Goal: Task Accomplishment & Management: Use online tool/utility

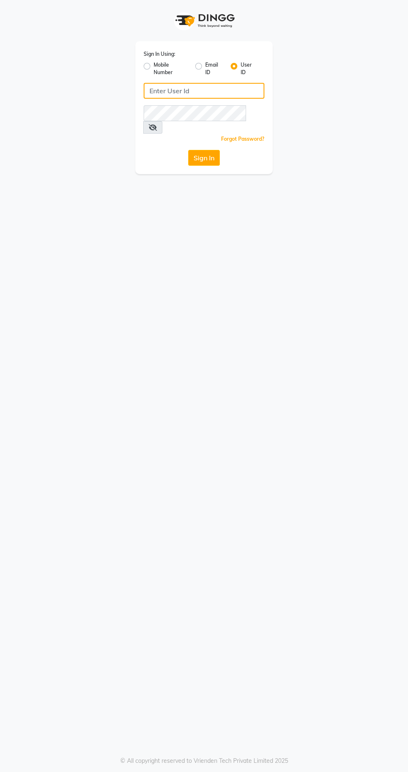
click at [236, 87] on input "Username" at bounding box center [204, 91] width 121 height 16
type input "Facethelook"
click at [188, 150] on button "Sign In" at bounding box center [204, 158] width 32 height 16
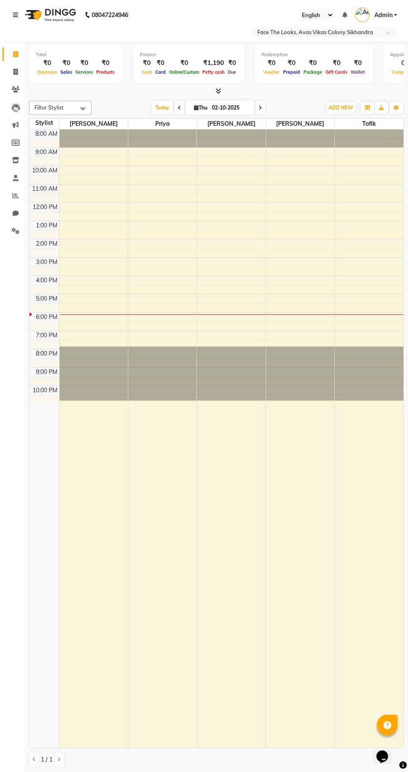
click at [216, 92] on icon at bounding box center [218, 91] width 5 height 6
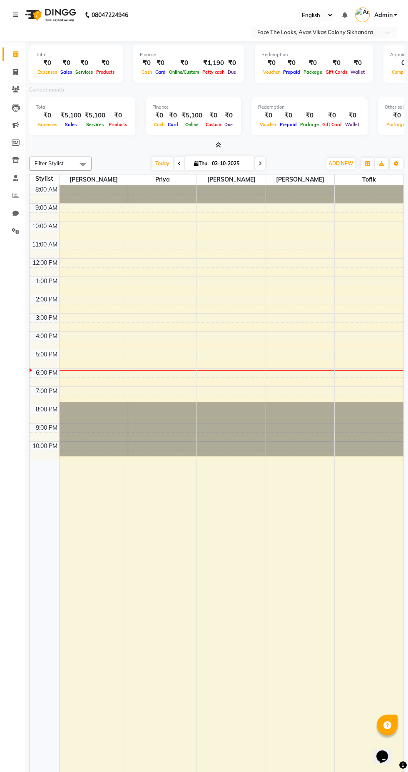
click at [218, 145] on icon at bounding box center [218, 145] width 5 height 6
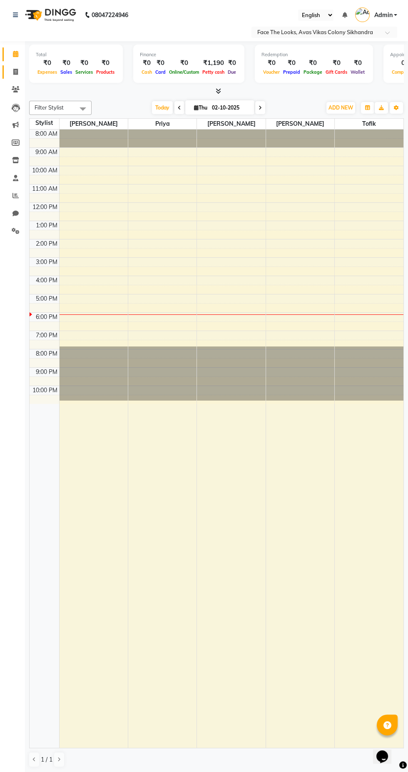
click at [19, 72] on span at bounding box center [15, 72] width 15 height 10
select select "service"
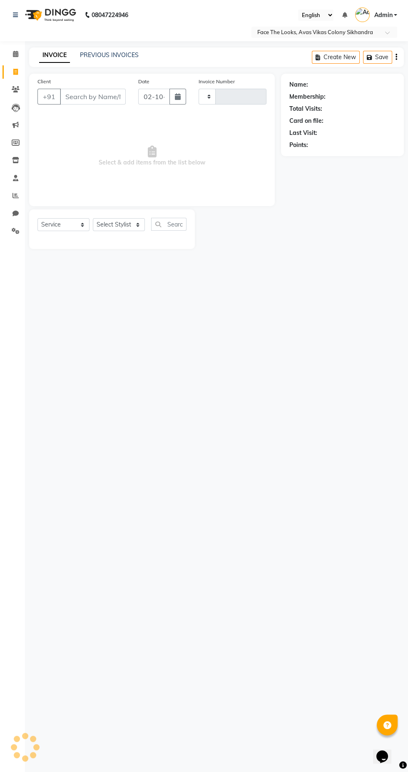
type input "0300"
select select "8471"
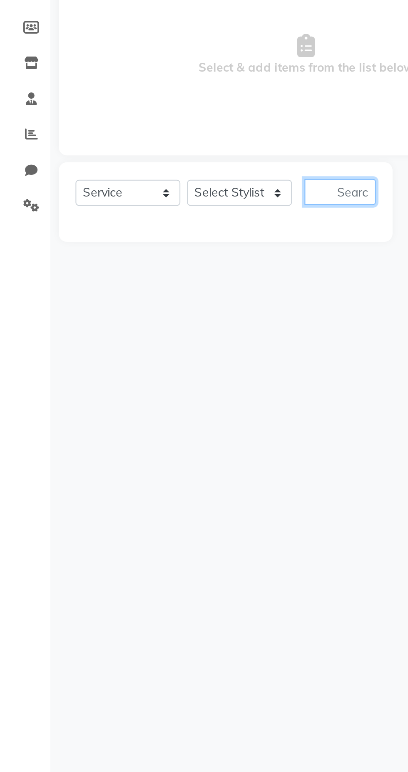
click at [169, 223] on input "text" at bounding box center [168, 224] width 35 height 13
type input "B"
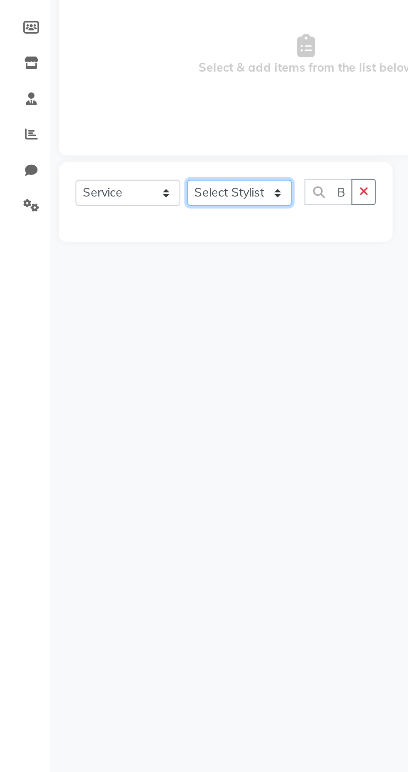
click at [129, 228] on select "Select Stylist [PERSON_NAME] Priya [PERSON_NAME] [PERSON_NAME]" at bounding box center [119, 224] width 52 height 13
select select "83825"
click at [93, 218] on select "Select Stylist [PERSON_NAME] Priya [PERSON_NAME] [PERSON_NAME]" at bounding box center [119, 224] width 52 height 13
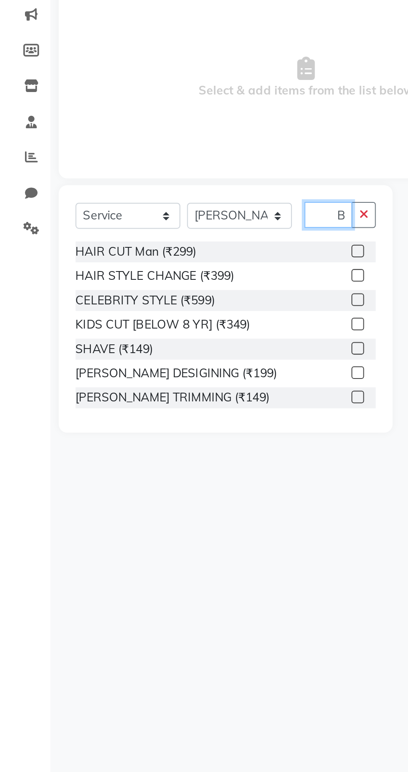
click at [170, 226] on input "B" at bounding box center [163, 224] width 24 height 13
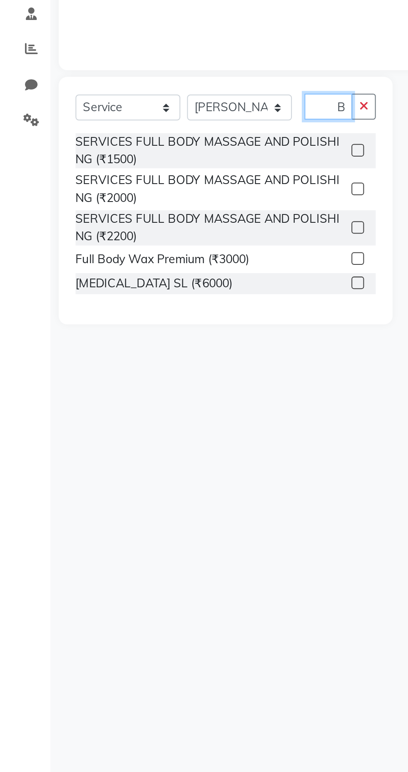
scroll to position [0, 2]
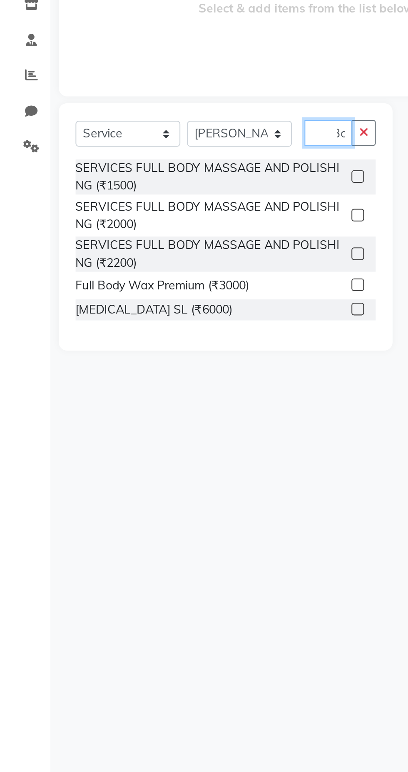
type input "B"
